Goal: Check status: Check status

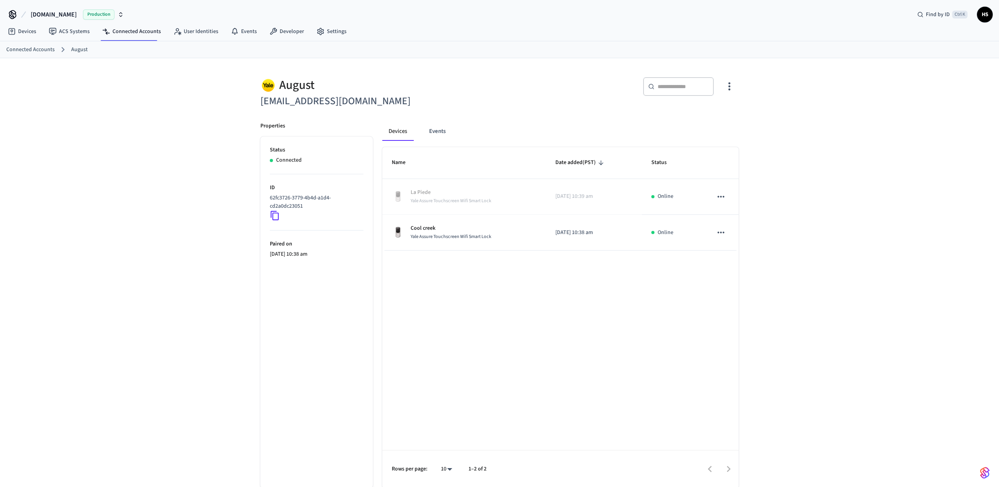
click at [527, 300] on div "Name Date added (PST) Status La Piede Yale Assure Touchscreen Wifi Smart Lock […" at bounding box center [560, 317] width 356 height 341
click at [433, 134] on button "Events" at bounding box center [437, 131] width 29 height 19
click at [402, 134] on button "Devices" at bounding box center [398, 131] width 32 height 19
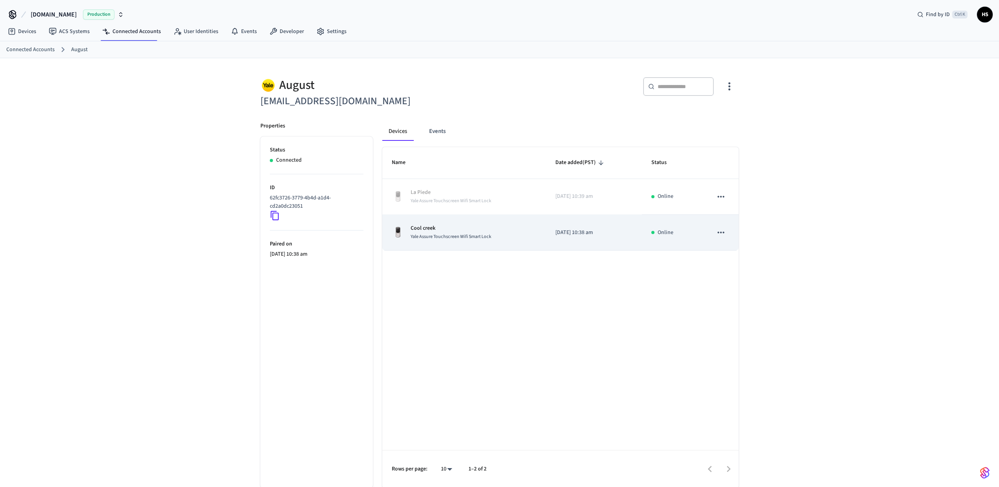
click at [444, 236] on span "Yale Assure Touchscreen Wifi Smart Lock" at bounding box center [451, 236] width 81 height 7
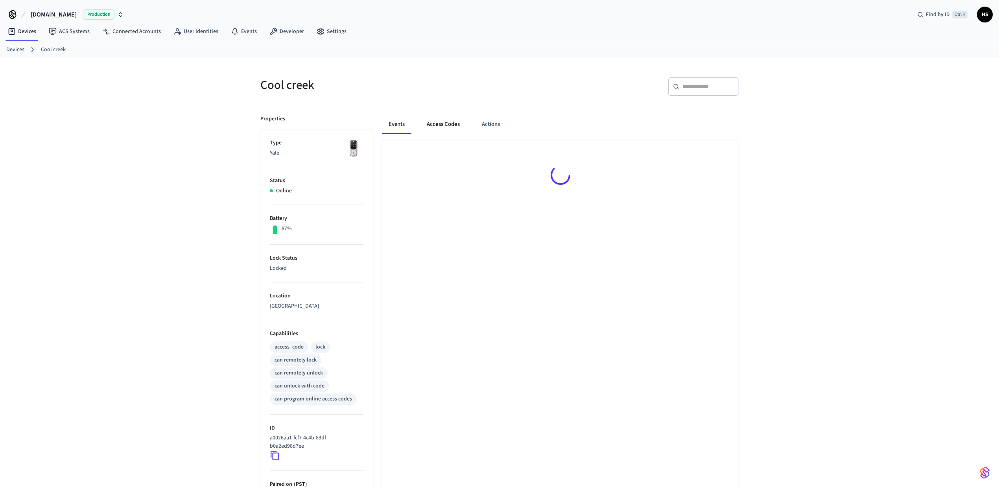
click at [455, 127] on button "Access Codes" at bounding box center [443, 124] width 46 height 19
